Goal: Transaction & Acquisition: Purchase product/service

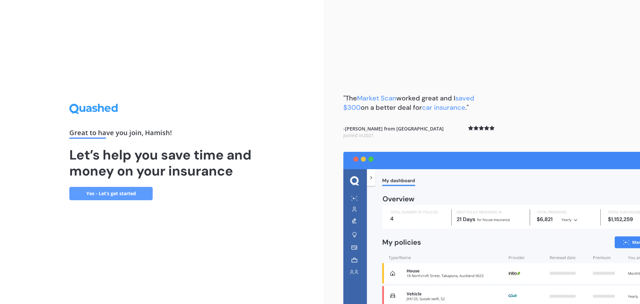
click at [109, 194] on link "Yes - Let’s get started" at bounding box center [110, 193] width 83 height 13
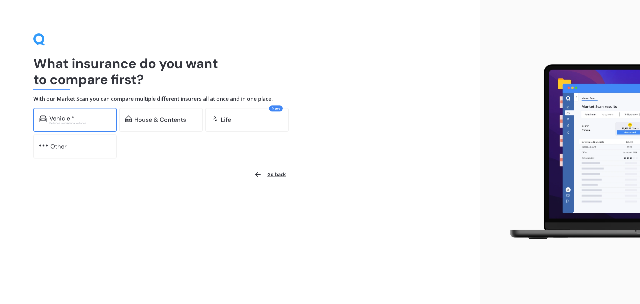
click at [73, 122] on div "Excludes commercial vehicles" at bounding box center [79, 123] width 61 height 3
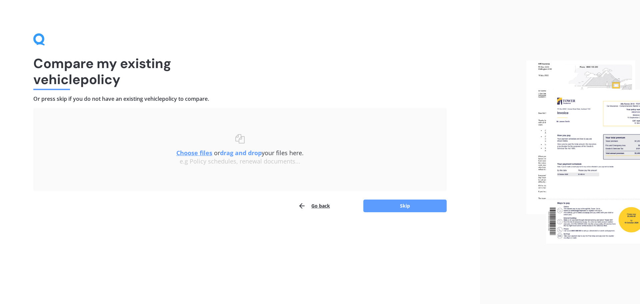
click at [307, 203] on button "Go back" at bounding box center [314, 205] width 32 height 13
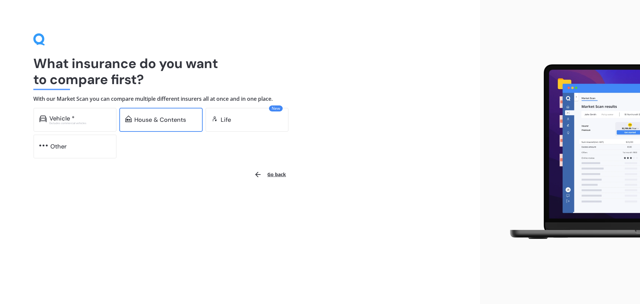
click at [129, 112] on div "House & Contents" at bounding box center [160, 120] width 83 height 24
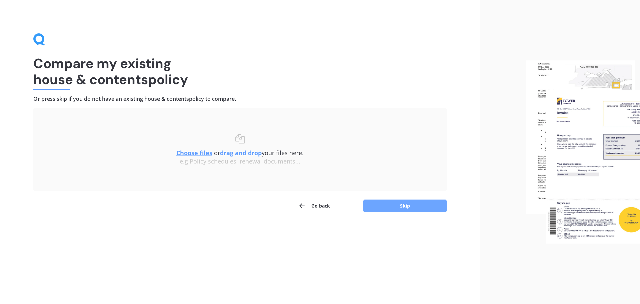
click at [389, 209] on button "Skip" at bounding box center [404, 205] width 83 height 13
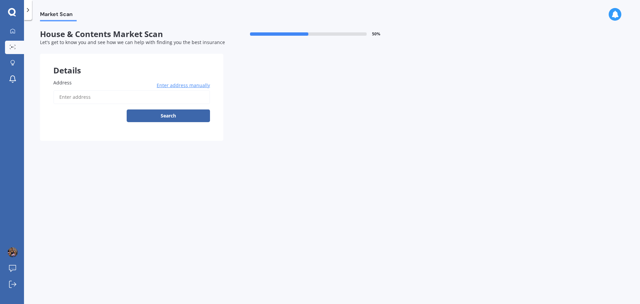
click at [106, 94] on input "Address" at bounding box center [131, 97] width 157 height 14
type input "[STREET_ADDRESS]"
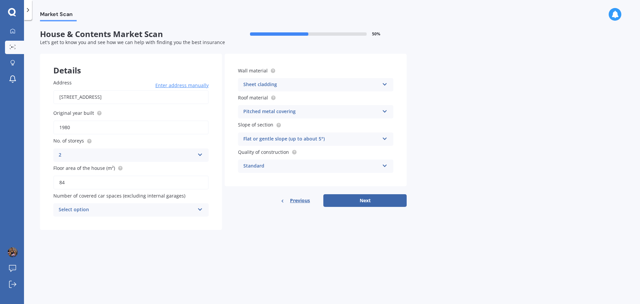
click at [115, 150] on div "2 1 2 3 4 5+" at bounding box center [130, 154] width 155 height 13
click at [96, 165] on div "1" at bounding box center [131, 168] width 155 height 12
click at [134, 209] on div "Select option" at bounding box center [127, 210] width 136 height 8
click at [91, 221] on div "0" at bounding box center [131, 223] width 155 height 12
click at [361, 204] on button "Next" at bounding box center [364, 200] width 83 height 13
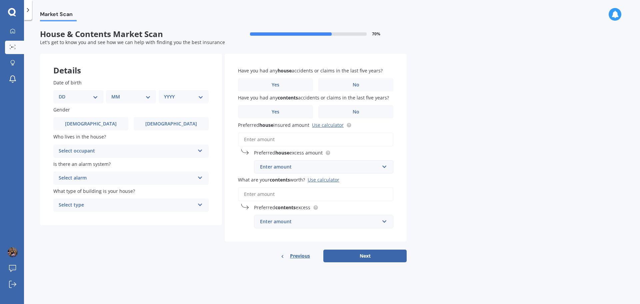
click at [93, 99] on select "DD 01 02 03 04 05 06 07 08 09 10 11 12 13 14 15 16 17 18 19 20 21 22 23 24 25 2…" at bounding box center [78, 96] width 39 height 7
select select "30"
click at [64, 93] on select "DD 01 02 03 04 05 06 07 08 09 10 11 12 13 14 15 16 17 18 19 20 21 22 23 24 25 2…" at bounding box center [78, 96] width 39 height 7
click at [126, 96] on select "MM 01 02 03 04 05 06 07 08 09 10 11 12" at bounding box center [132, 96] width 37 height 7
select select "03"
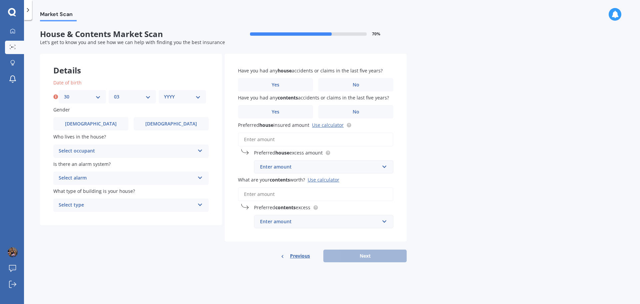
click at [114, 93] on select "MM 01 02 03 04 05 06 07 08 09 10 11 12" at bounding box center [132, 96] width 37 height 7
click at [189, 92] on div "YYYY 2009 2008 2007 2006 2005 2004 2003 2002 2001 2000 1999 1998 1997 1996 1995…" at bounding box center [182, 96] width 47 height 13
click at [188, 98] on select "YYYY 2009 2008 2007 2006 2005 2004 2003 2002 2001 2000 1999 1998 1997 1996 1995…" at bounding box center [182, 96] width 37 height 7
select select "1995"
click at [164, 93] on select "YYYY 2009 2008 2007 2006 2005 2004 2003 2002 2001 2000 1999 1998 1997 1996 1995…" at bounding box center [182, 96] width 37 height 7
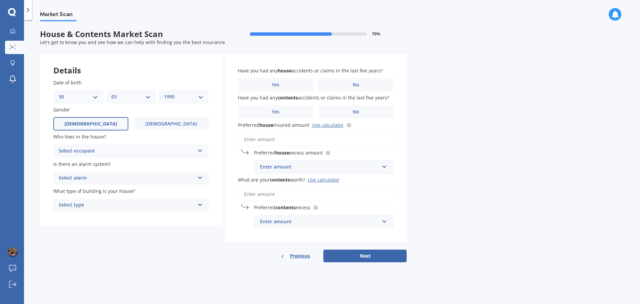
click at [78, 122] on label "[DEMOGRAPHIC_DATA]" at bounding box center [90, 123] width 75 height 13
click at [0, 0] on input "[DEMOGRAPHIC_DATA]" at bounding box center [0, 0] width 0 height 0
click at [112, 151] on div "Select occupant" at bounding box center [127, 151] width 136 height 8
click at [91, 166] on div "Owner" at bounding box center [131, 164] width 155 height 12
click at [99, 178] on div "Select alarm" at bounding box center [127, 178] width 136 height 8
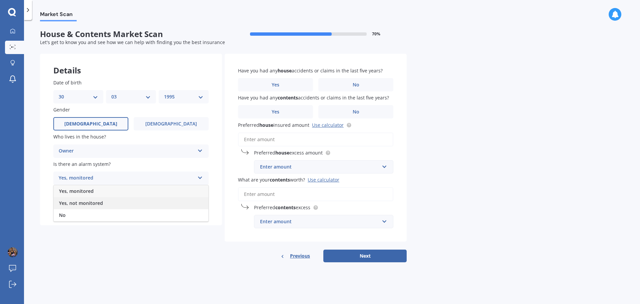
click at [89, 202] on span "Yes, not monitored" at bounding box center [81, 203] width 44 height 6
click at [95, 205] on div "Select type" at bounding box center [127, 205] width 136 height 8
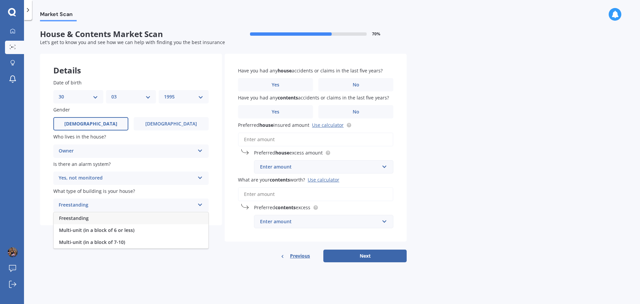
click at [86, 218] on span "Freestanding" at bounding box center [74, 218] width 30 height 6
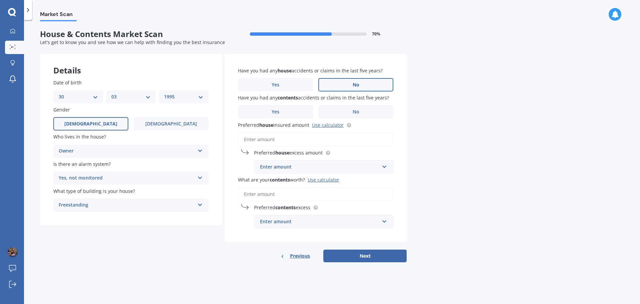
click at [352, 82] on label "No" at bounding box center [355, 84] width 75 height 13
click at [0, 0] on input "No" at bounding box center [0, 0] width 0 height 0
click at [335, 111] on label "No" at bounding box center [355, 111] width 75 height 13
click at [0, 0] on input "No" at bounding box center [0, 0] width 0 height 0
click at [328, 128] on span "Preferred house insured amount Use calculator" at bounding box center [295, 124] width 114 height 7
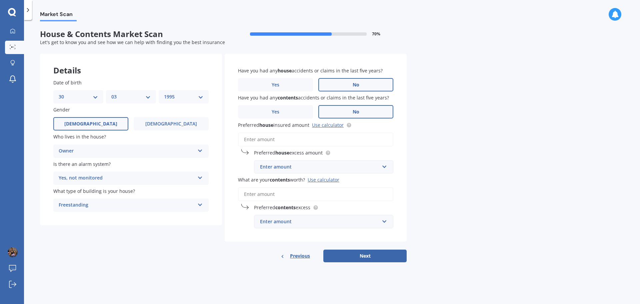
click at [328, 132] on input "Preferred house insured amount Use calculator" at bounding box center [315, 139] width 155 height 14
click at [326, 125] on link "Use calculator" at bounding box center [328, 125] width 32 height 6
click at [258, 137] on input "Preferred house insured amount Use calculator" at bounding box center [315, 139] width 155 height 14
paste input "$416,051"
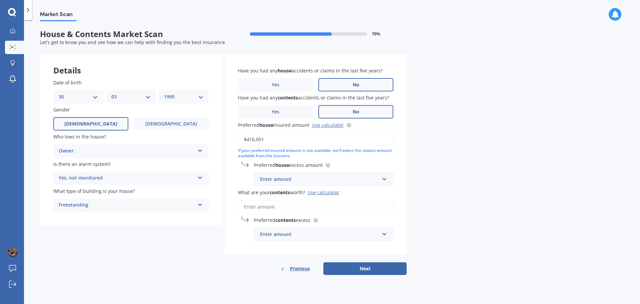
type input "$416,051"
click at [417, 202] on div "Market Scan House & Contents Market Scan 70 % Let's get to know you and see how…" at bounding box center [332, 163] width 616 height 284
click at [279, 210] on input "What are your contents worth? Use calculator" at bounding box center [315, 207] width 155 height 14
paste input "$57,362"
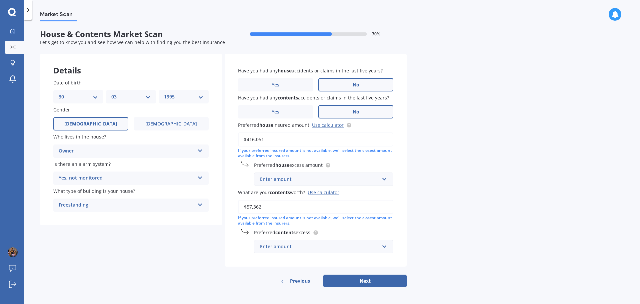
scroll to position [1, 0]
type input "$57,362"
click at [284, 249] on div "Enter amount" at bounding box center [319, 245] width 119 height 7
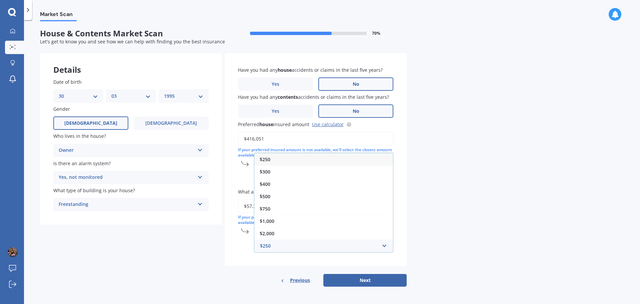
click at [277, 162] on div "$250" at bounding box center [323, 159] width 139 height 12
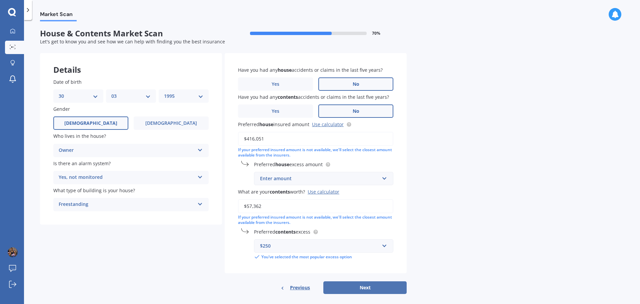
click at [345, 287] on button "Next" at bounding box center [364, 287] width 83 height 13
click at [295, 178] on div "Enter amount" at bounding box center [321, 178] width 117 height 7
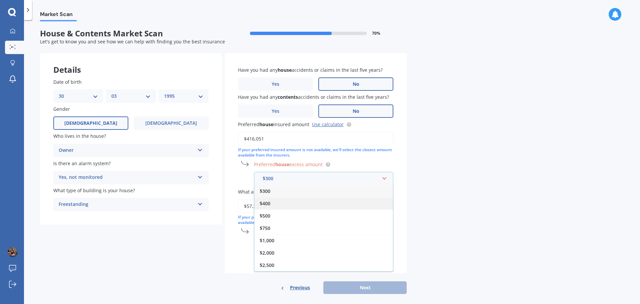
click at [300, 201] on div "$400" at bounding box center [323, 203] width 139 height 12
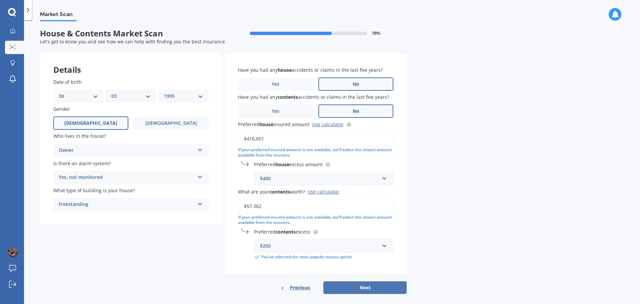
click at [365, 289] on button "Next" at bounding box center [364, 287] width 83 height 13
select select "30"
select select "03"
select select "1995"
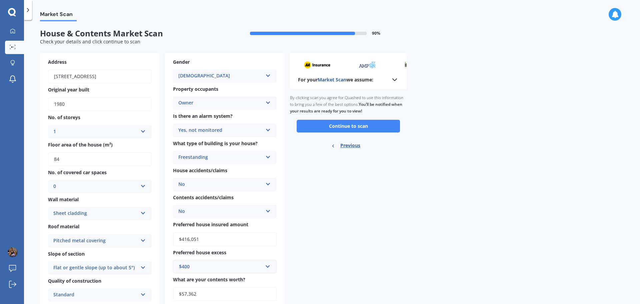
scroll to position [0, 0]
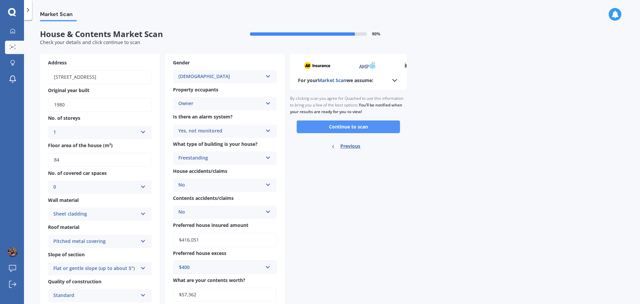
click at [335, 125] on button "Continue to scan" at bounding box center [348, 126] width 103 height 13
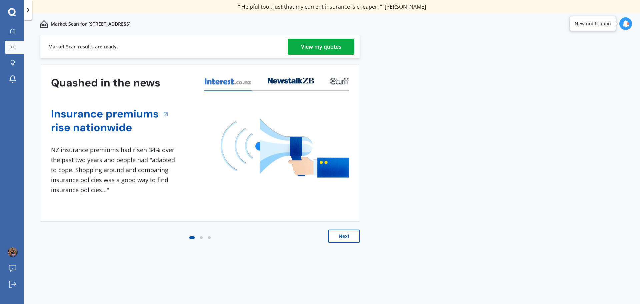
click at [313, 44] on div "View my quotes" at bounding box center [321, 47] width 40 height 16
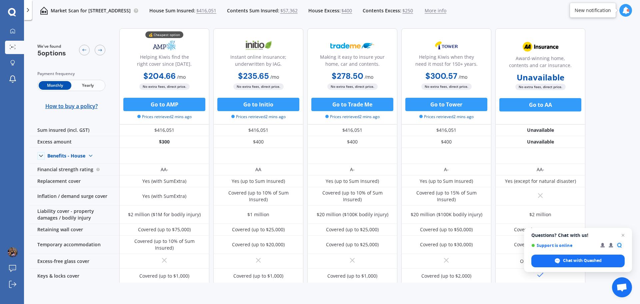
click at [89, 83] on span "Yearly" at bounding box center [87, 85] width 33 height 9
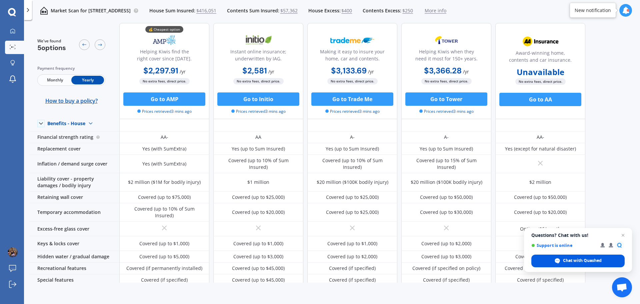
scroll to position [100, 0]
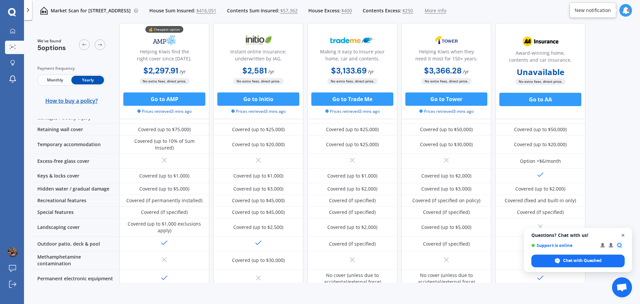
click at [624, 235] on span "Close chat" at bounding box center [623, 235] width 8 height 8
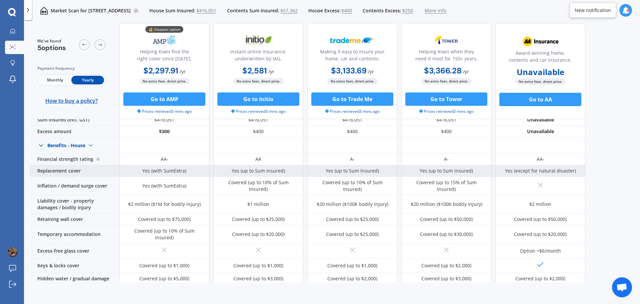
scroll to position [0, 0]
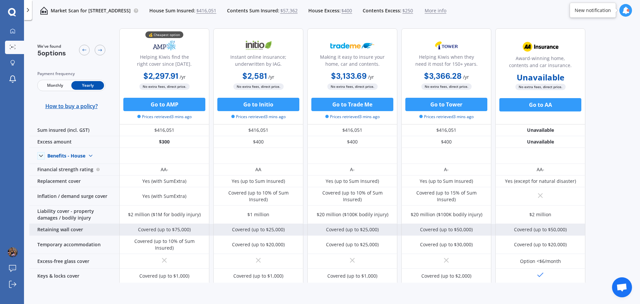
click at [59, 224] on div "Retaining wall cover" at bounding box center [74, 230] width 90 height 12
click at [70, 226] on div "Retaining wall cover" at bounding box center [74, 230] width 90 height 12
click at [161, 226] on div "Covered (up to $75,000)" at bounding box center [164, 229] width 53 height 7
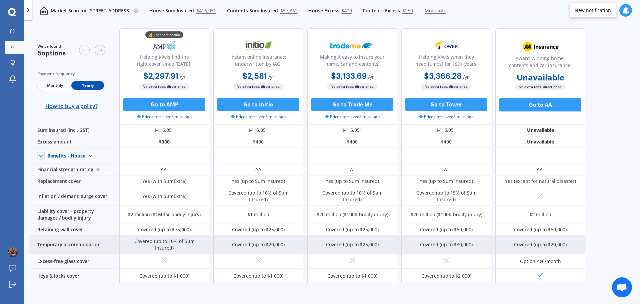
click at [175, 240] on div "Covered (up to 10% of Sum Insured)" at bounding box center [164, 244] width 80 height 13
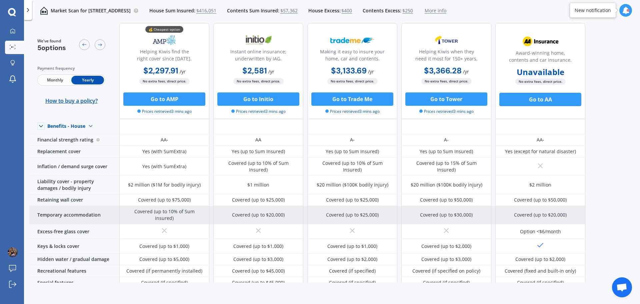
scroll to position [67, 0]
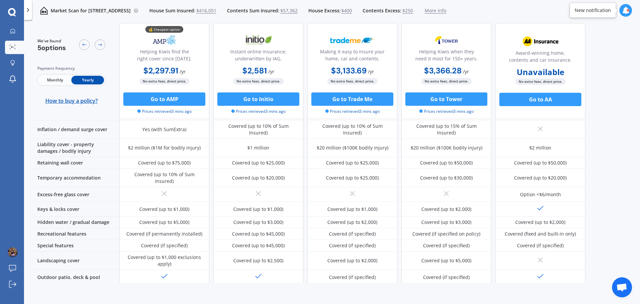
click at [15, 11] on icon at bounding box center [12, 12] width 8 height 8
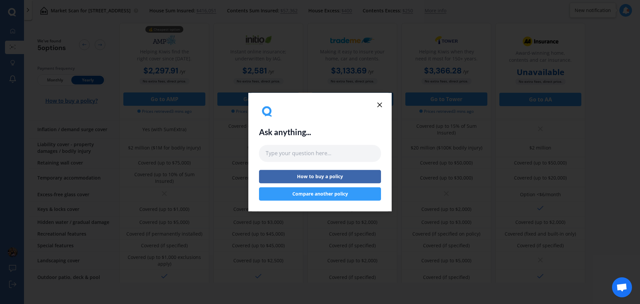
click at [379, 101] on icon at bounding box center [380, 105] width 8 height 8
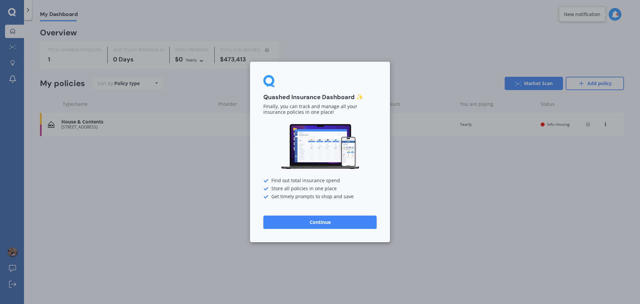
click at [327, 227] on button "Continue" at bounding box center [319, 221] width 113 height 13
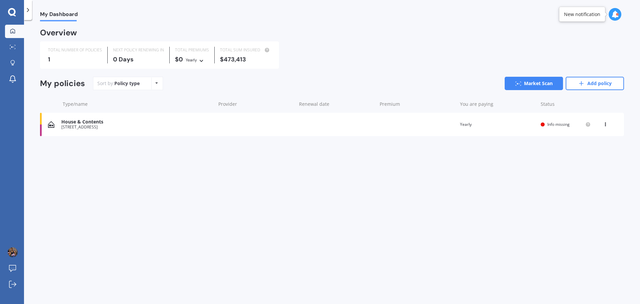
click at [544, 126] on div "Info missing" at bounding box center [565, 124] width 50 height 5
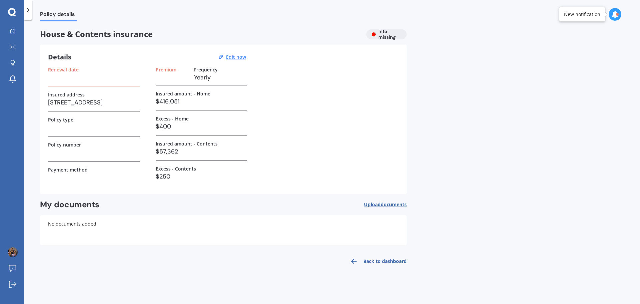
click at [370, 262] on link "Back to dashboard" at bounding box center [376, 261] width 61 height 16
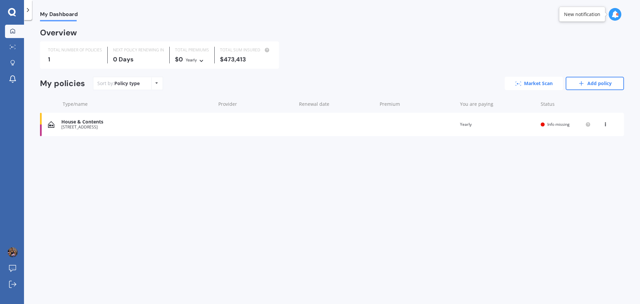
click at [536, 83] on link "Market Scan" at bounding box center [533, 83] width 58 height 13
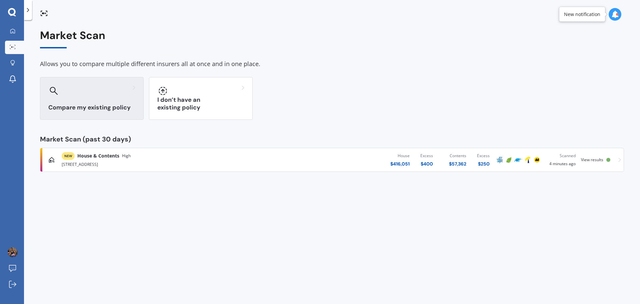
click at [98, 107] on h3 "Compare my existing policy" at bounding box center [91, 108] width 87 height 8
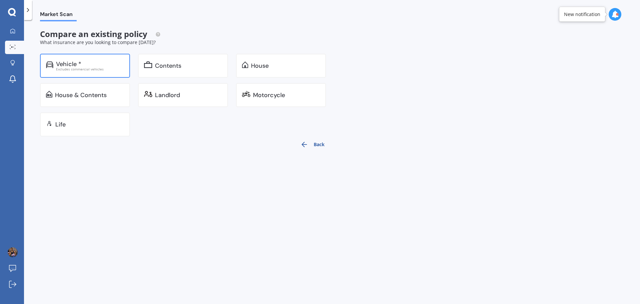
click at [82, 63] on div "Vehicle *" at bounding box center [90, 64] width 68 height 7
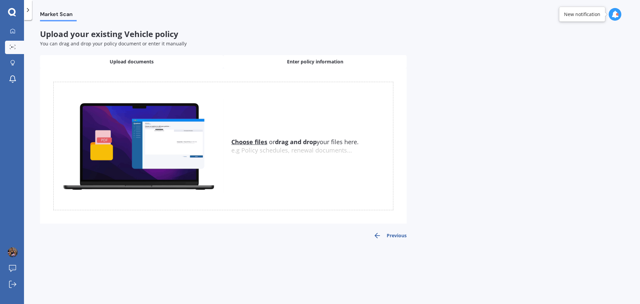
click at [293, 59] on span "Enter policy information" at bounding box center [315, 61] width 56 height 7
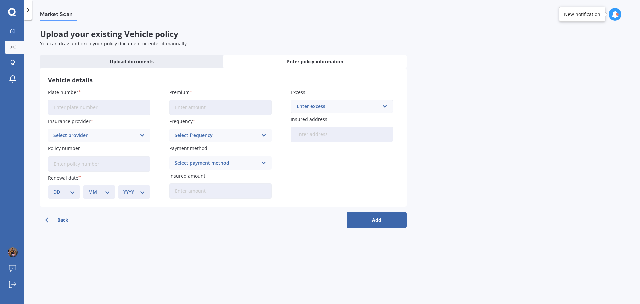
click at [130, 100] on input "Plate number" at bounding box center [99, 107] width 102 height 15
type input "NYW687"
click at [201, 111] on input "Premium" at bounding box center [220, 107] width 102 height 15
click at [56, 217] on button "Back" at bounding box center [70, 220] width 60 height 16
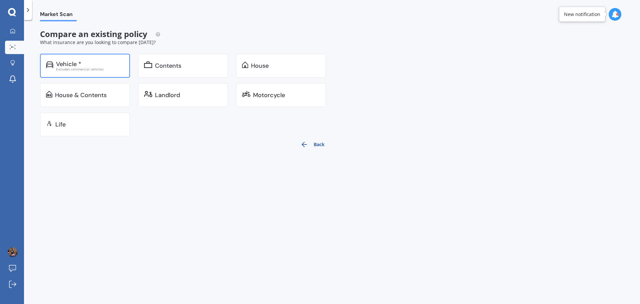
click at [105, 71] on div "Vehicle * Excludes commercial vehicles" at bounding box center [85, 66] width 90 height 24
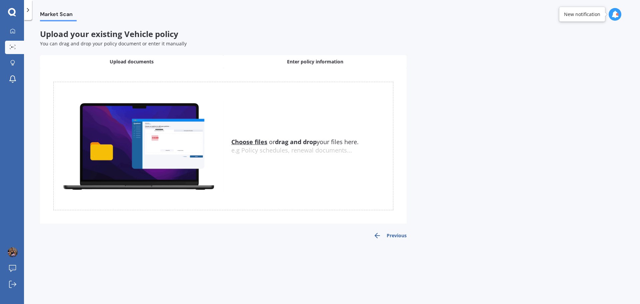
click at [279, 66] on div "Enter policy information" at bounding box center [314, 61] width 183 height 13
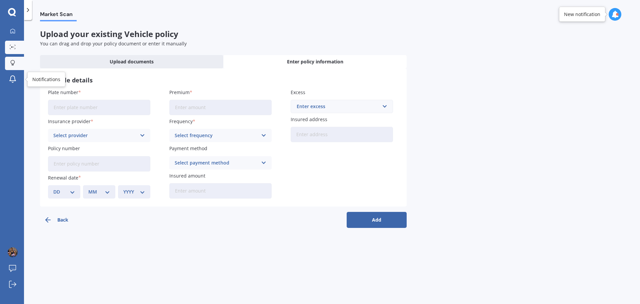
click at [15, 60] on div at bounding box center [13, 63] width 10 height 6
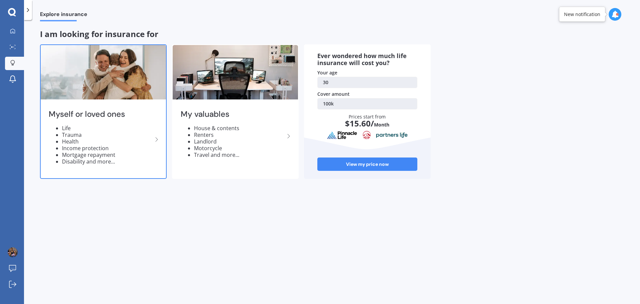
click at [95, 107] on div "Myself or loved ones Life Trauma Health Income protection Mortgage repayment Di…" at bounding box center [103, 139] width 125 height 77
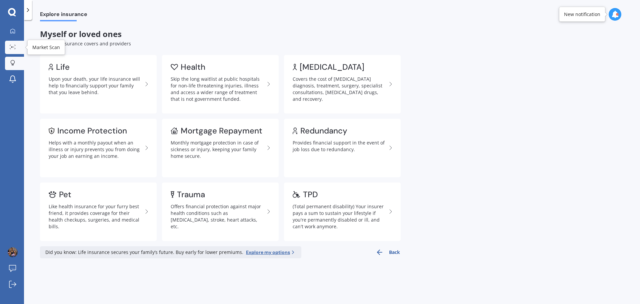
click at [11, 44] on link "Market Scan" at bounding box center [14, 47] width 19 height 13
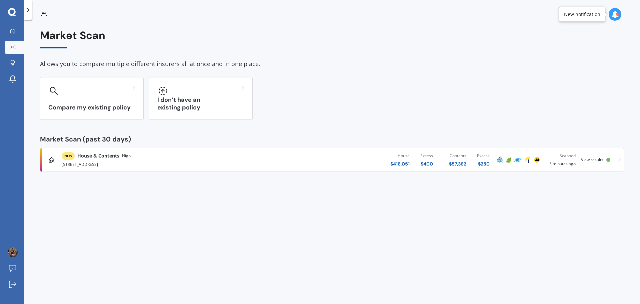
click at [102, 159] on span "House & Contents" at bounding box center [98, 155] width 42 height 7
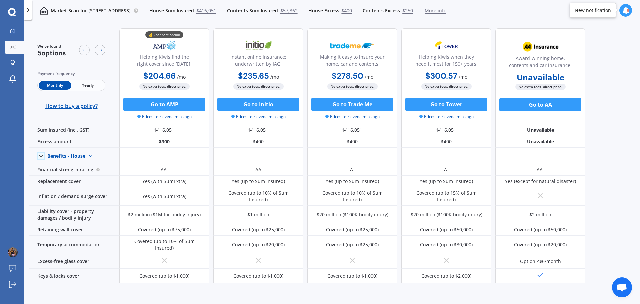
click at [85, 85] on span "Yearly" at bounding box center [87, 85] width 33 height 9
click at [161, 48] on img at bounding box center [164, 45] width 44 height 17
click at [172, 86] on span "No extra fees, direct price." at bounding box center [164, 86] width 50 height 6
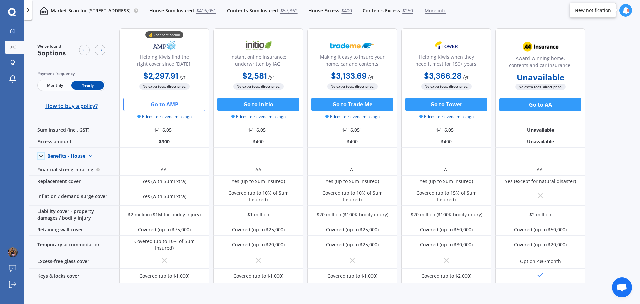
click at [149, 108] on button "Go to AMP" at bounding box center [164, 104] width 82 height 13
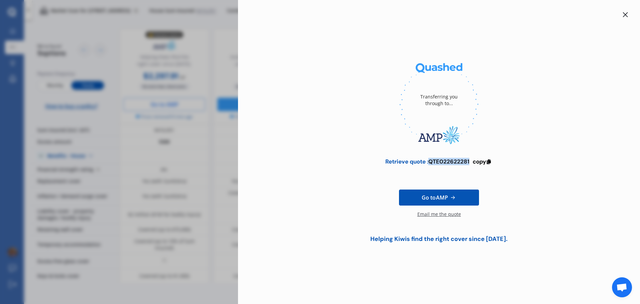
drag, startPoint x: 431, startPoint y: 162, endPoint x: 472, endPoint y: 163, distance: 40.7
click at [472, 163] on div "Retrieve quote : QTE022622281 copy" at bounding box center [438, 161] width 107 height 7
copy div "QTE022622281"
click at [621, 13] on div at bounding box center [625, 15] width 8 height 8
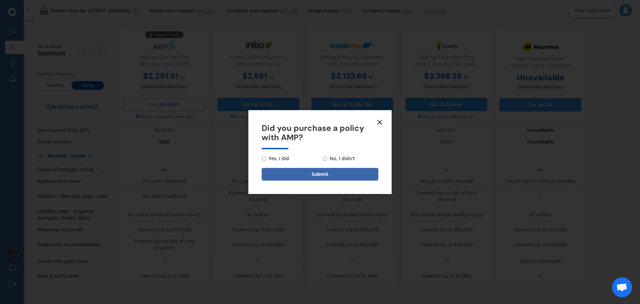
click at [379, 119] on icon at bounding box center [380, 122] width 8 height 8
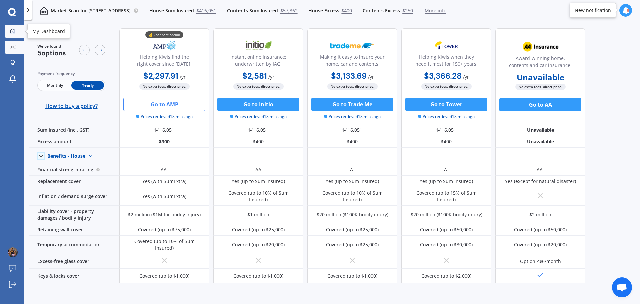
click at [17, 33] on div at bounding box center [13, 31] width 10 height 6
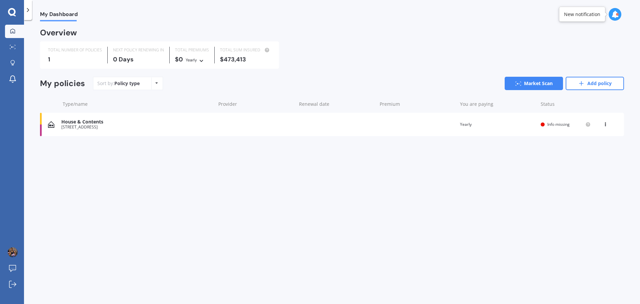
click at [605, 124] on icon at bounding box center [605, 123] width 5 height 4
click at [440, 130] on div "House & Contents [STREET_ADDRESS] Renewal date Premium You are paying Yearly St…" at bounding box center [332, 124] width 584 height 23
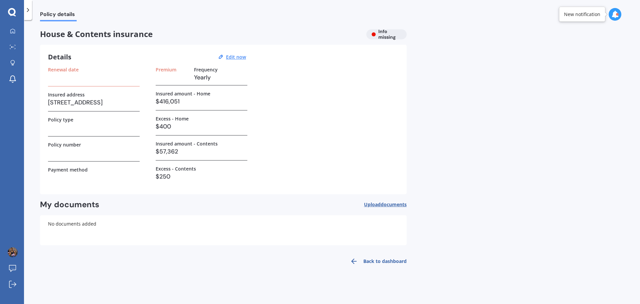
click at [92, 80] on h3 at bounding box center [94, 77] width 92 height 10
click at [242, 57] on u "Edit now" at bounding box center [236, 57] width 20 height 6
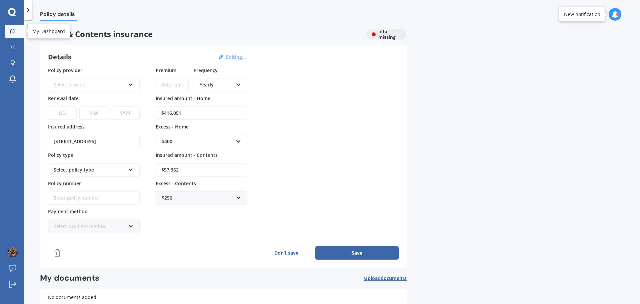
click at [14, 35] on link "My Dashboard" at bounding box center [14, 31] width 19 height 13
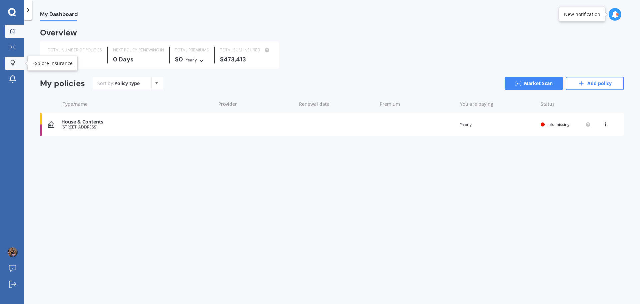
click at [17, 63] on div at bounding box center [13, 63] width 10 height 6
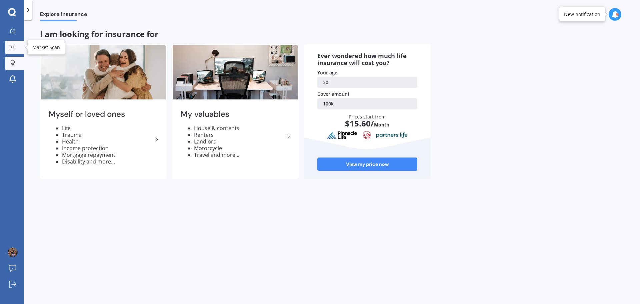
click at [21, 46] on link "Market Scan" at bounding box center [14, 47] width 19 height 13
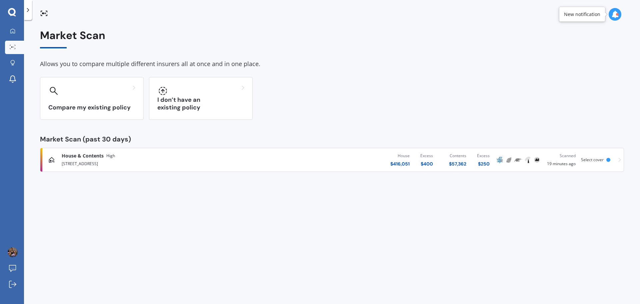
click at [4, 61] on div "My Dashboard Market Scan Explore insurance Notifications" at bounding box center [12, 57] width 24 height 64
click at [10, 62] on div at bounding box center [13, 63] width 10 height 6
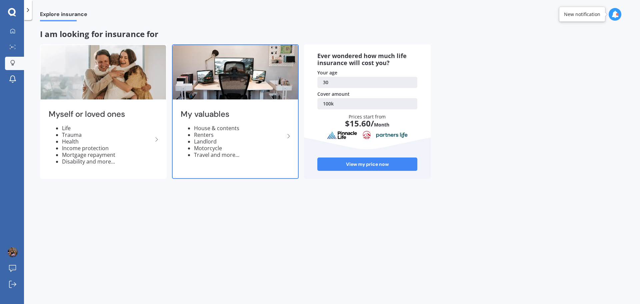
click at [258, 140] on li "Landlord" at bounding box center [239, 141] width 91 height 7
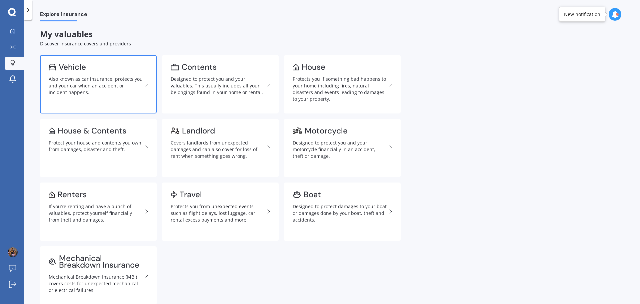
click at [103, 88] on div "Also known as car insurance, protects you and your car when an accident or inci…" at bounding box center [96, 86] width 94 height 20
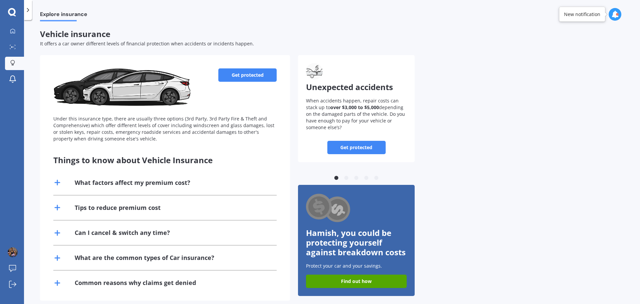
click at [252, 76] on link "Get protected" at bounding box center [247, 74] width 58 height 13
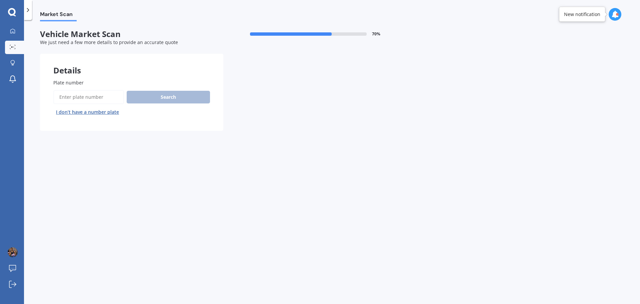
click at [91, 97] on input "Plate number" at bounding box center [88, 97] width 71 height 14
type input "NYW687"
click at [0, 0] on button "Next" at bounding box center [0, 0] width 0 height 0
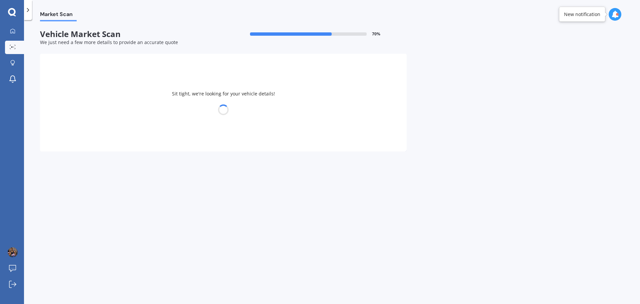
select select "SUBARU"
select select "LEGACY"
select select "30"
select select "03"
select select "1995"
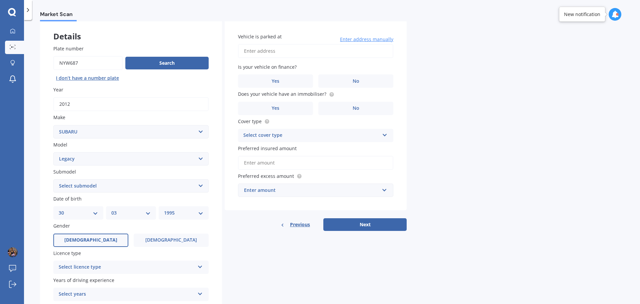
scroll to position [67, 0]
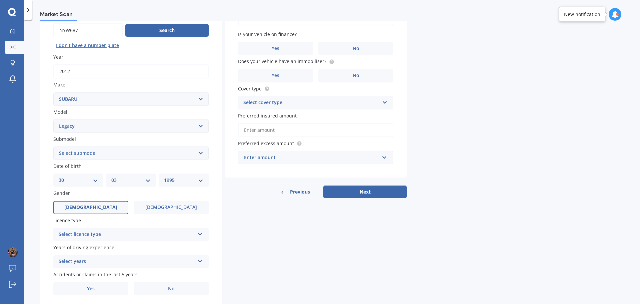
click at [116, 239] on div "Select licence type NZ Full NZ Restricted NZ Learners [GEOGRAPHIC_DATA] [GEOGRA…" at bounding box center [130, 234] width 155 height 13
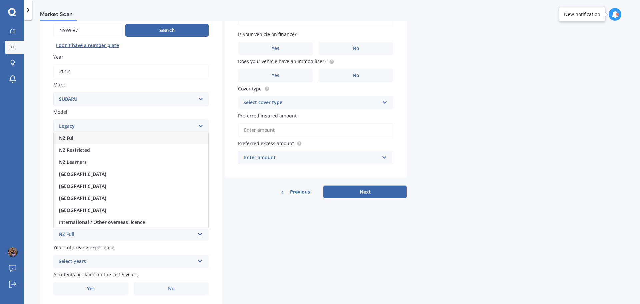
click at [80, 236] on div "NZ Full" at bounding box center [127, 234] width 136 height 8
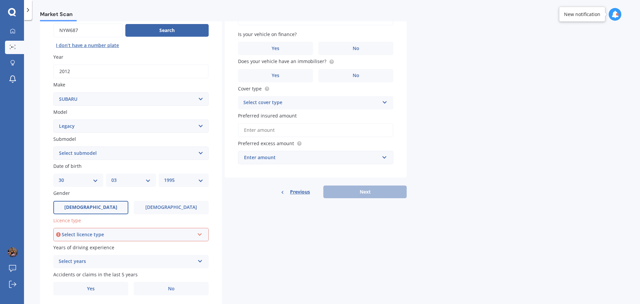
click at [80, 236] on div "Select licence type" at bounding box center [128, 234] width 133 height 7
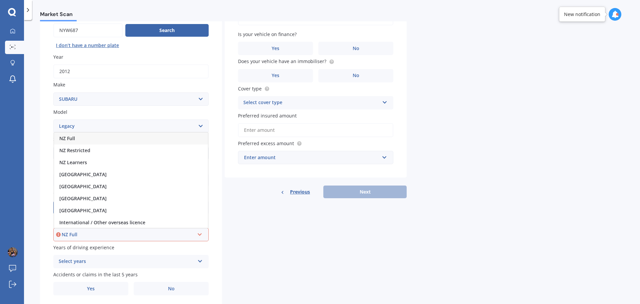
click at [92, 141] on div "NZ Full" at bounding box center [131, 138] width 154 height 12
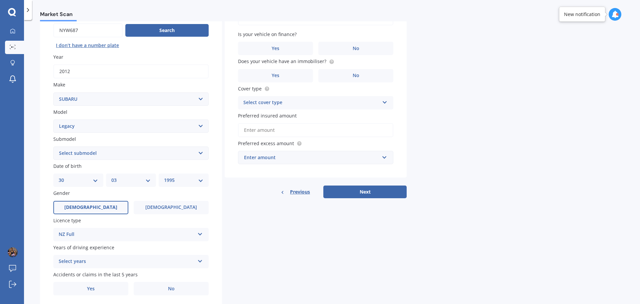
click at [103, 264] on div "Select years" at bounding box center [127, 261] width 136 height 8
click at [81, 202] on span "5 or more years" at bounding box center [77, 200] width 36 height 6
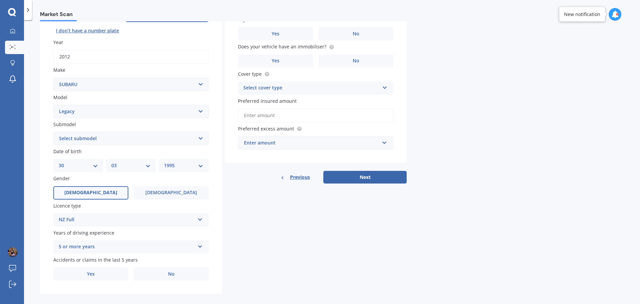
scroll to position [89, 0]
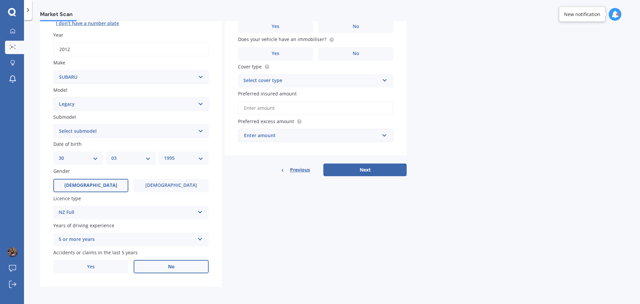
click at [158, 262] on label "No" at bounding box center [171, 266] width 75 height 13
click at [0, 0] on input "No" at bounding box center [0, 0] width 0 height 0
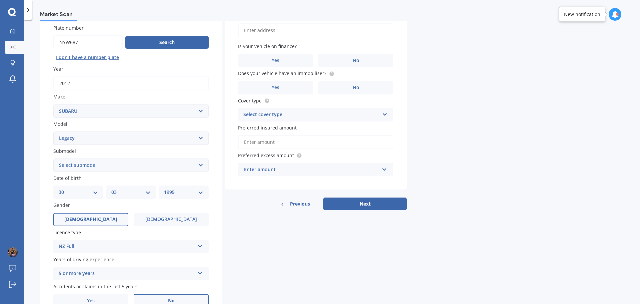
scroll to position [0, 0]
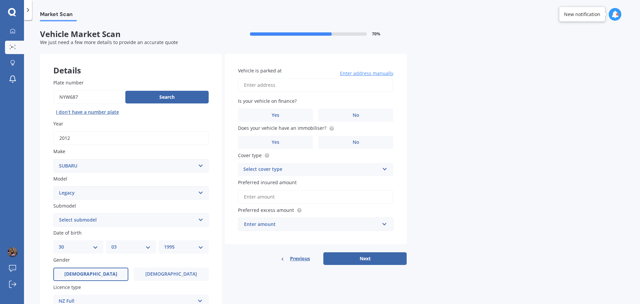
click at [283, 85] on input "Vehicle is parked at" at bounding box center [315, 85] width 155 height 14
type input "[STREET_ADDRESS]"
click at [338, 111] on label "No" at bounding box center [355, 114] width 75 height 13
click at [0, 0] on input "No" at bounding box center [0, 0] width 0 height 0
click at [344, 140] on label "No" at bounding box center [355, 142] width 75 height 13
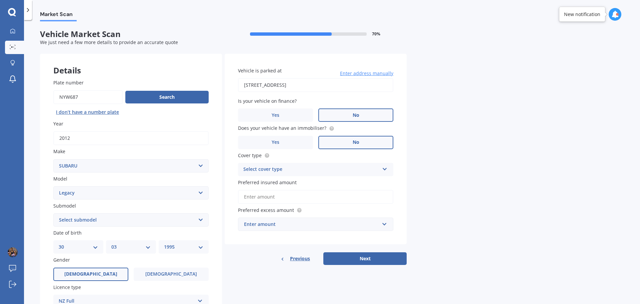
click at [0, 0] on input "No" at bounding box center [0, 0] width 0 height 0
click at [316, 170] on div "Select cover type" at bounding box center [311, 169] width 136 height 8
drag, startPoint x: 265, startPoint y: 177, endPoint x: 264, endPoint y: 182, distance: 5.6
click at [265, 177] on div "Comprehensive" at bounding box center [315, 182] width 155 height 12
click at [306, 202] on input "Preferred insured amount" at bounding box center [315, 197] width 155 height 14
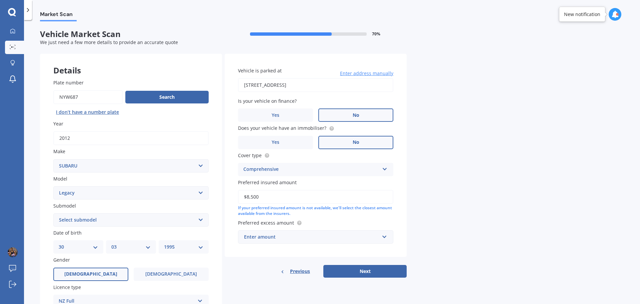
type input "$8,500"
click at [420, 227] on div "Market Scan Vehicle Market Scan 70 % We just need a few more details to provide…" at bounding box center [332, 163] width 616 height 284
click at [361, 238] on div "Enter amount" at bounding box center [311, 236] width 135 height 7
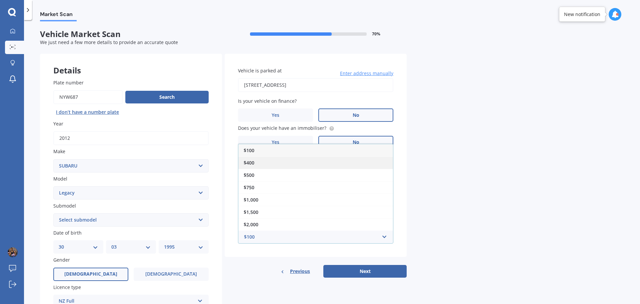
click at [253, 165] on span "$400" at bounding box center [249, 162] width 11 height 6
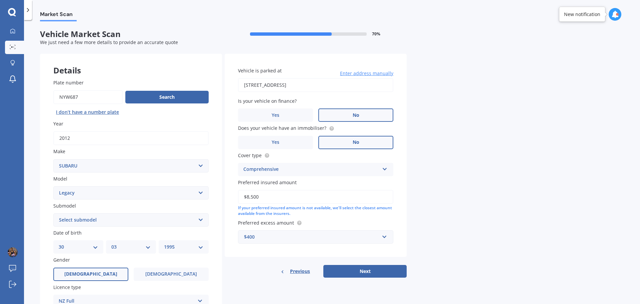
click at [463, 243] on div "Market Scan Vehicle Market Scan 70 % We just need a few more details to provide…" at bounding box center [332, 163] width 616 height 284
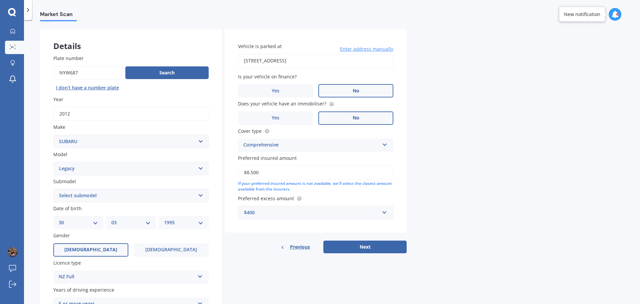
scroll to position [89, 0]
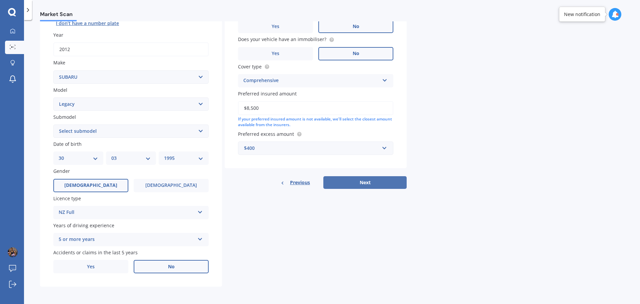
click at [351, 183] on button "Next" at bounding box center [364, 182] width 83 height 13
click at [112, 131] on select "Select submodel (All other non turbo) (All other turbo) 2.0i 2.0R 2.5i 2.5i Lux…" at bounding box center [130, 130] width 155 height 13
select select "2.5I"
click at [53, 124] on select "Select submodel (All other non turbo) (All other turbo) 2.0i 2.0R 2.5i 2.5i Lux…" at bounding box center [130, 130] width 155 height 13
click at [375, 182] on button "Next" at bounding box center [364, 182] width 83 height 13
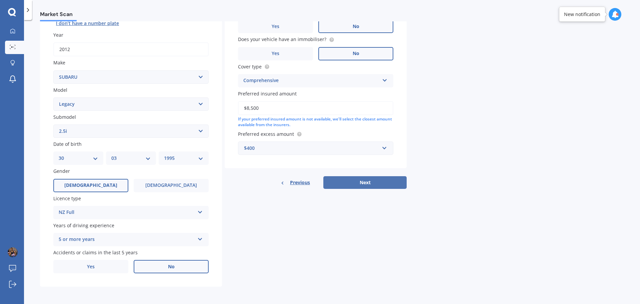
select select "30"
select select "03"
select select "1995"
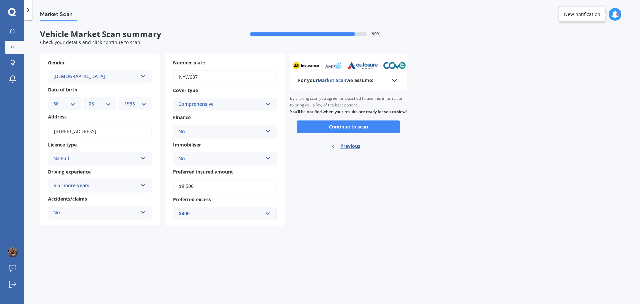
scroll to position [0, 0]
click at [329, 133] on button "Continue to scan" at bounding box center [348, 126] width 103 height 13
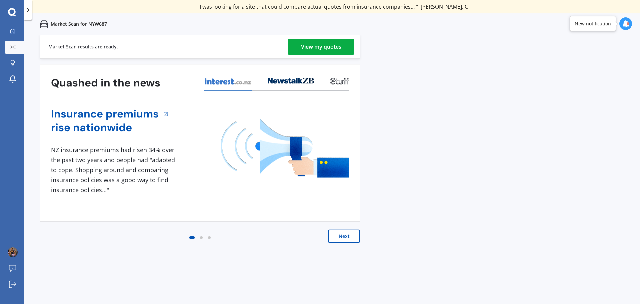
click at [303, 44] on div "View my quotes" at bounding box center [321, 47] width 40 height 16
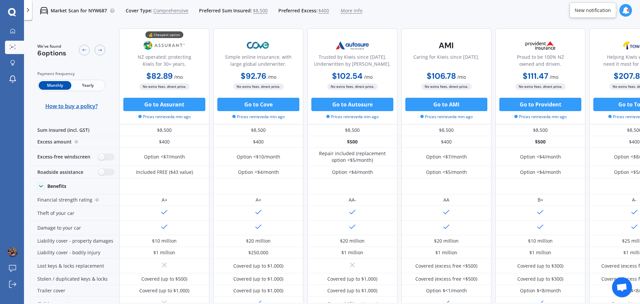
click at [94, 87] on span "Yearly" at bounding box center [87, 85] width 33 height 9
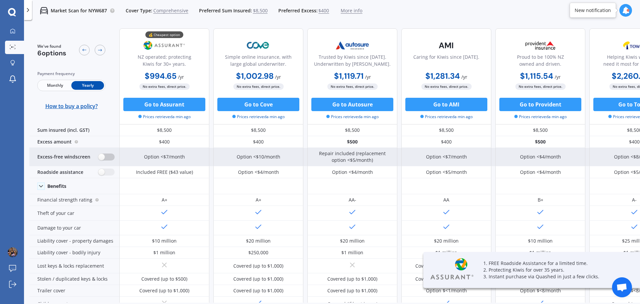
click at [100, 158] on label at bounding box center [106, 156] width 16 height 7
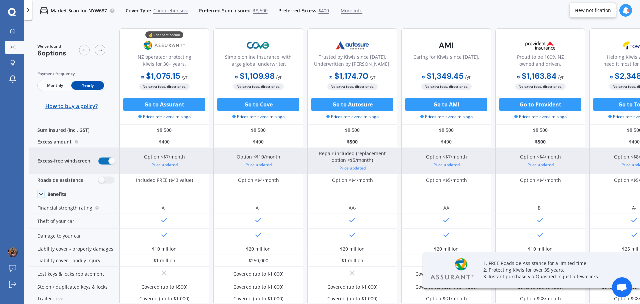
click at [109, 159] on label at bounding box center [106, 160] width 16 height 7
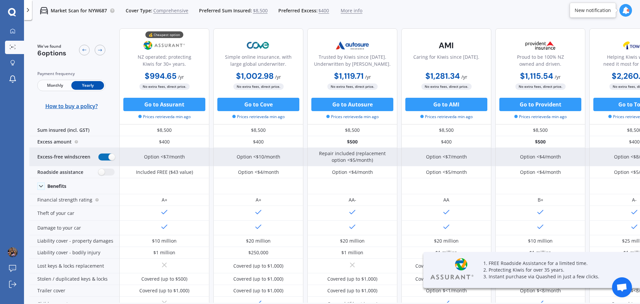
radio input "false"
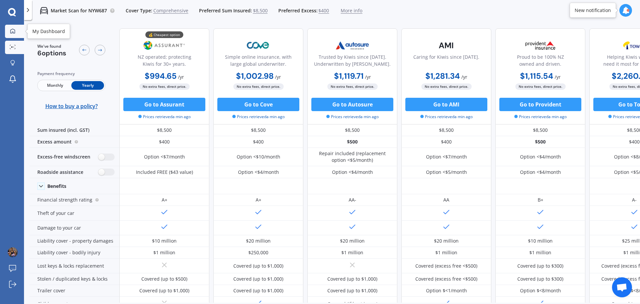
click at [7, 32] on link "My Dashboard" at bounding box center [14, 31] width 19 height 13
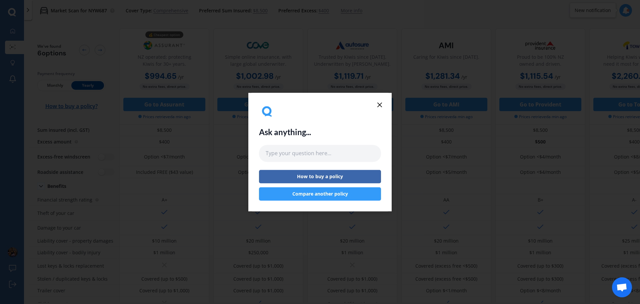
click at [380, 98] on div "Ask anything... How to buy a policy Compare another policy" at bounding box center [319, 152] width 143 height 118
click at [377, 105] on icon at bounding box center [380, 105] width 8 height 8
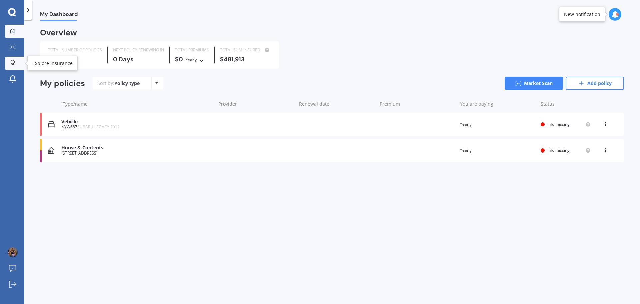
click at [14, 64] on icon at bounding box center [12, 63] width 5 height 6
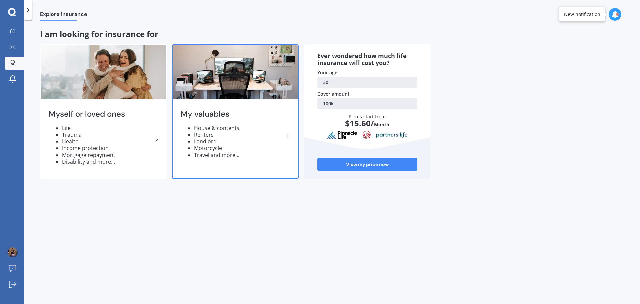
click at [233, 133] on li "Renters" at bounding box center [239, 134] width 91 height 7
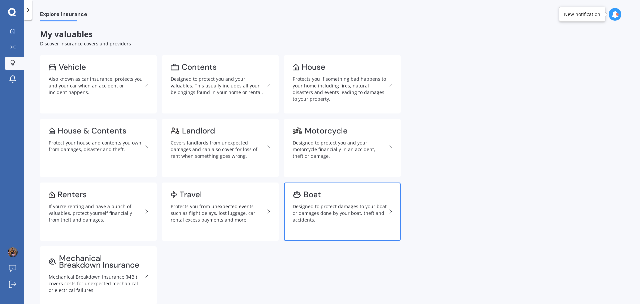
click at [313, 204] on div "Designed to protect damages to your boat or damages done by your boat, theft an…" at bounding box center [340, 213] width 94 height 20
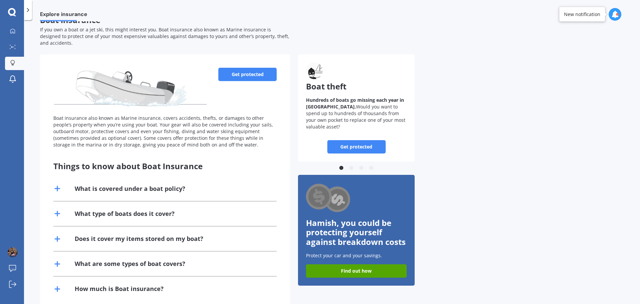
scroll to position [22, 0]
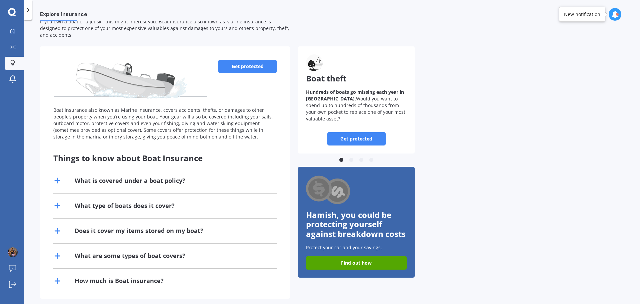
click at [237, 60] on link "Get protected" at bounding box center [247, 66] width 58 height 13
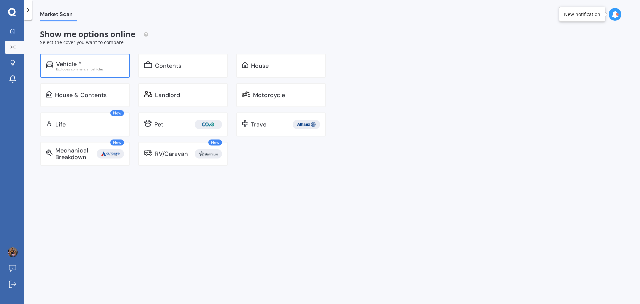
click at [112, 70] on div "Excludes commercial vehicles" at bounding box center [90, 68] width 68 height 3
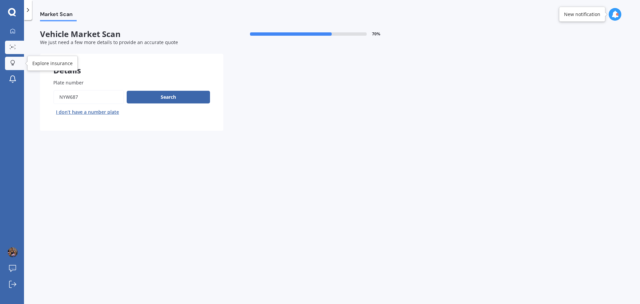
click at [13, 65] on icon at bounding box center [12, 64] width 2 height 1
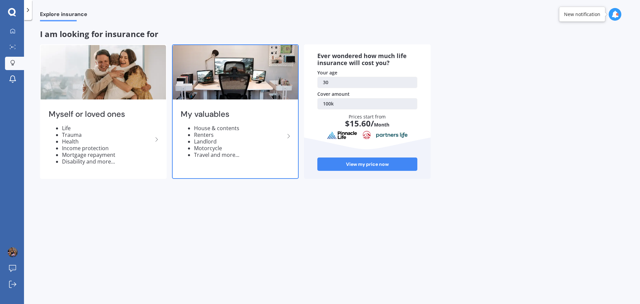
click at [269, 129] on li "House & contents" at bounding box center [239, 128] width 91 height 7
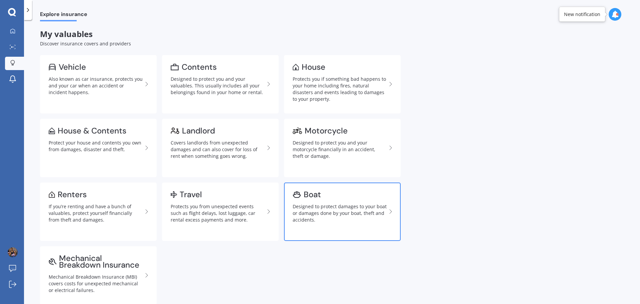
click at [382, 213] on div "Designed to protect damages to your boat or damages done by your boat, theft an…" at bounding box center [340, 213] width 94 height 20
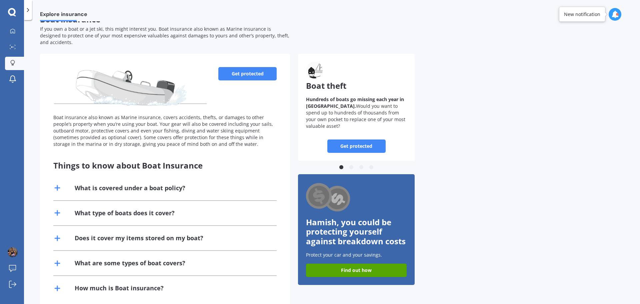
scroll to position [22, 0]
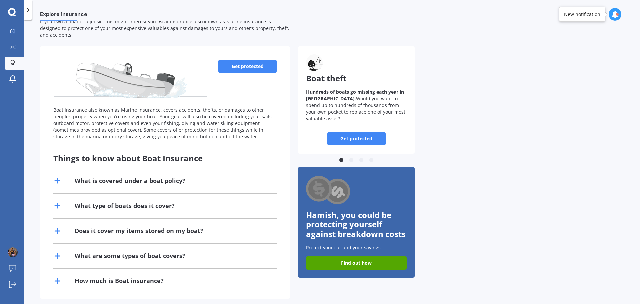
click at [51, 274] on div "Get protected Boat insurance also known as Marine insurance, covers accidents, …" at bounding box center [165, 172] width 250 height 252
click at [54, 277] on icon at bounding box center [57, 281] width 8 height 8
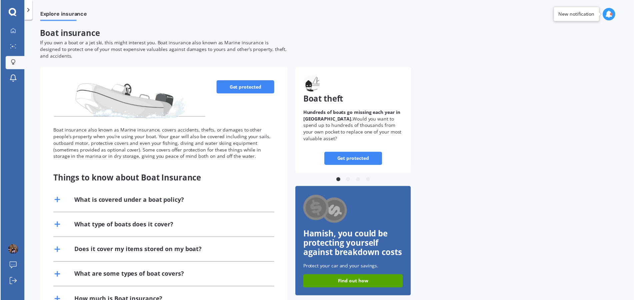
scroll to position [0, 0]
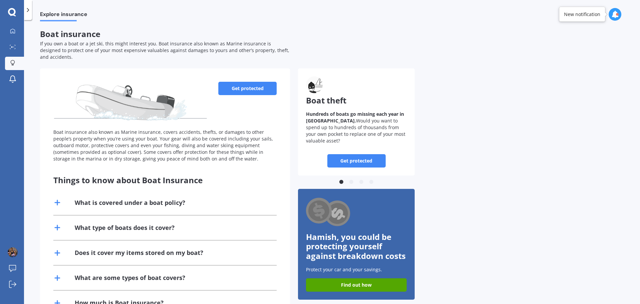
click at [260, 82] on link "Get protected" at bounding box center [247, 88] width 58 height 13
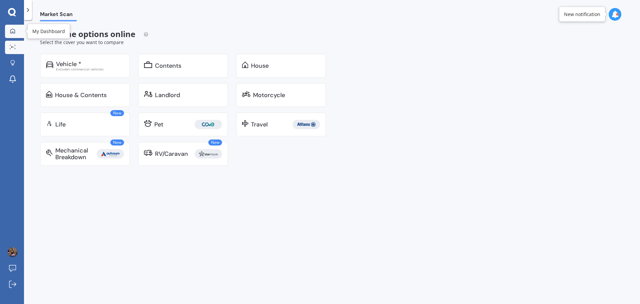
click at [15, 33] on icon at bounding box center [12, 30] width 5 height 5
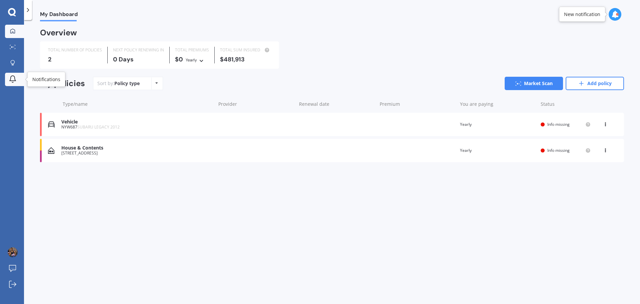
click at [14, 79] on icon at bounding box center [13, 79] width 8 height 8
